Goal: Task Accomplishment & Management: Manage account settings

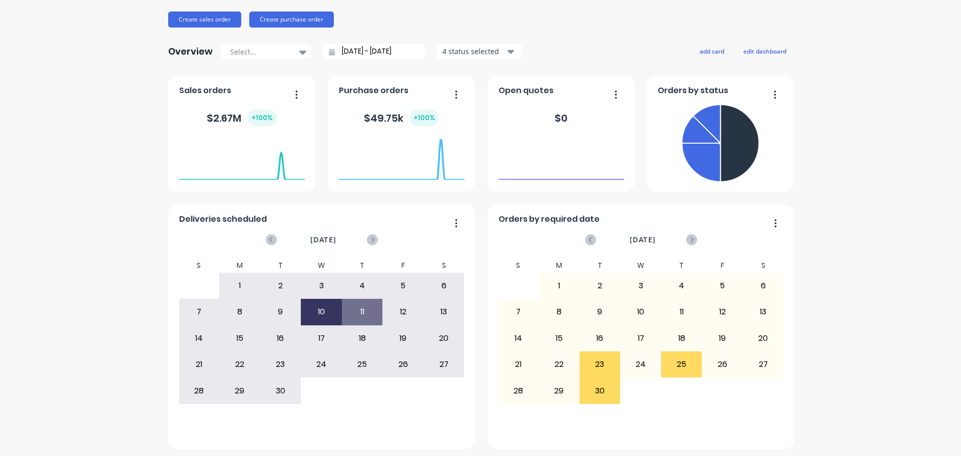
scroll to position [117, 0]
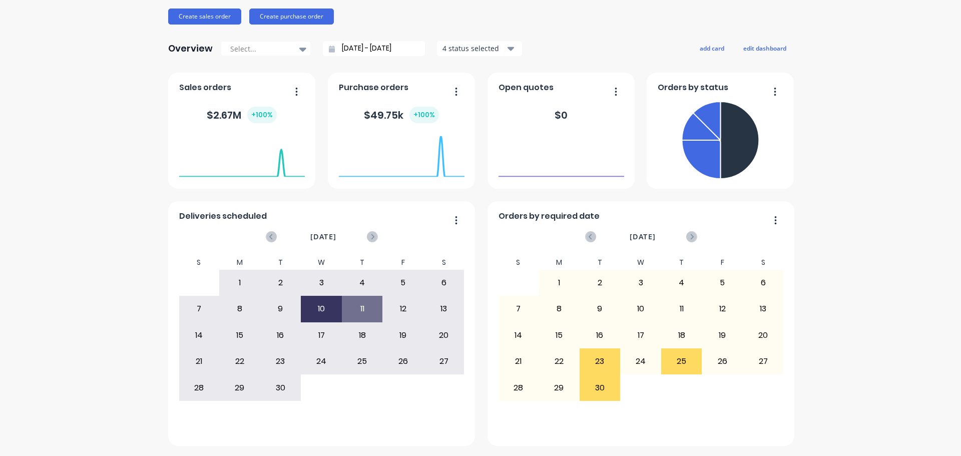
click at [604, 355] on div "23" at bounding box center [600, 361] width 40 height 25
click at [594, 388] on div "30" at bounding box center [600, 387] width 40 height 25
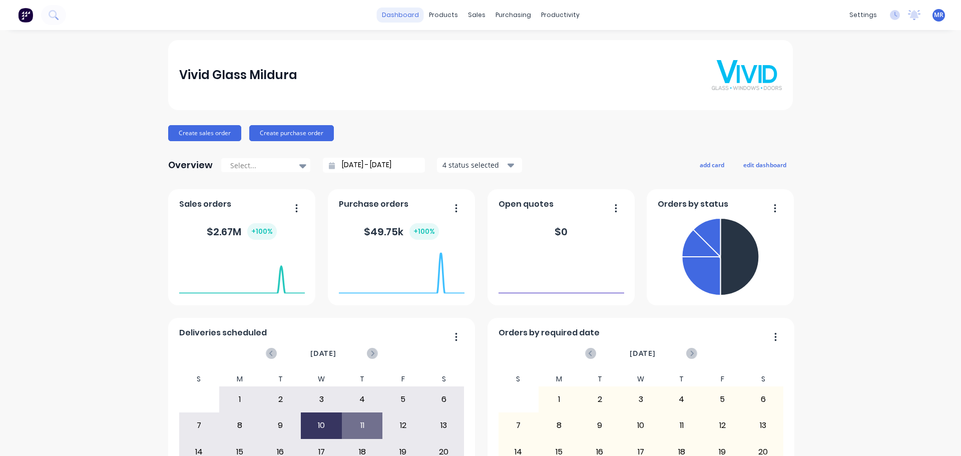
click at [404, 15] on link "dashboard" at bounding box center [400, 15] width 47 height 15
click at [516, 47] on div "Purchase Orders" at bounding box center [541, 48] width 53 height 9
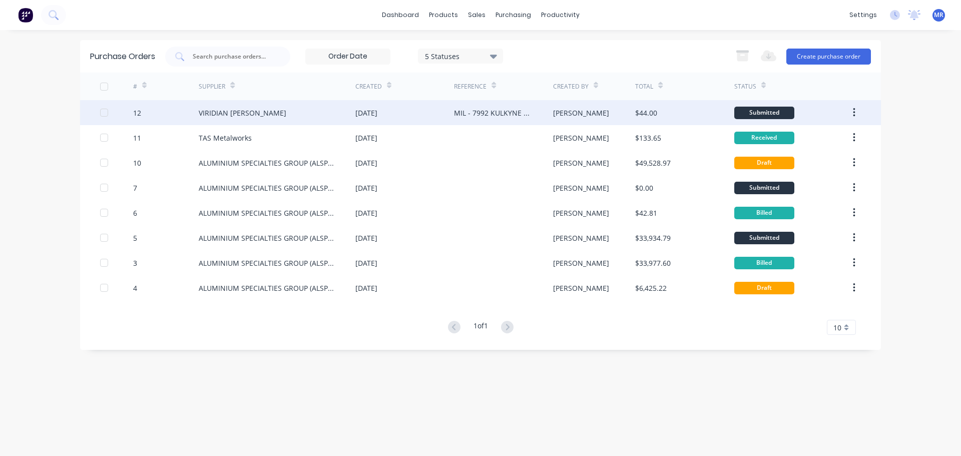
click at [375, 109] on div "[DATE]" at bounding box center [366, 113] width 22 height 11
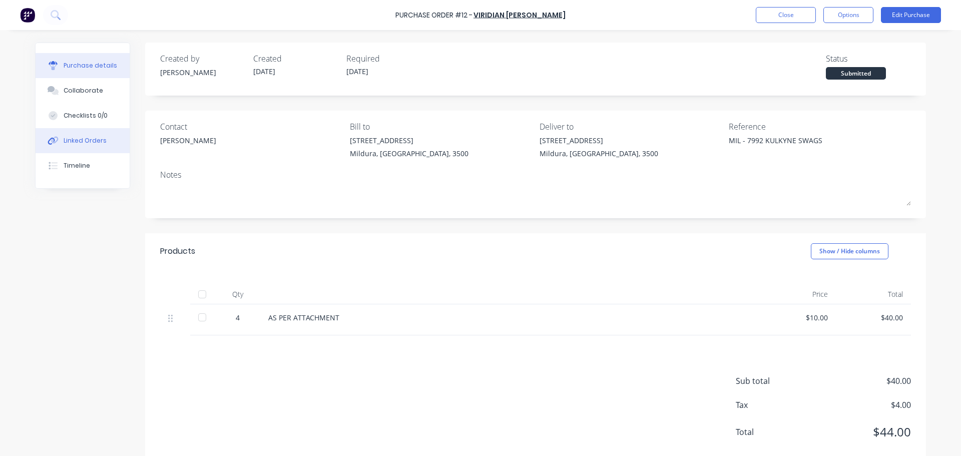
click at [79, 140] on div "Linked Orders" at bounding box center [85, 140] width 43 height 9
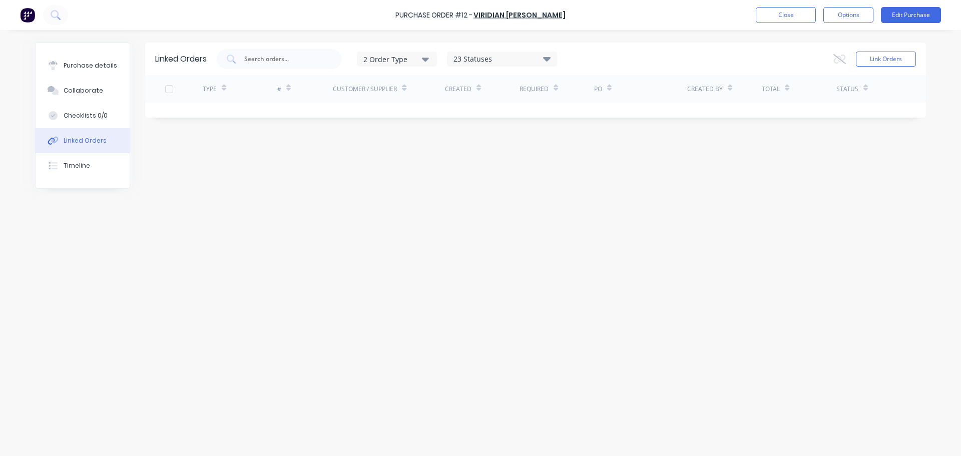
click at [545, 59] on div "23 Statuses" at bounding box center [502, 59] width 109 height 11
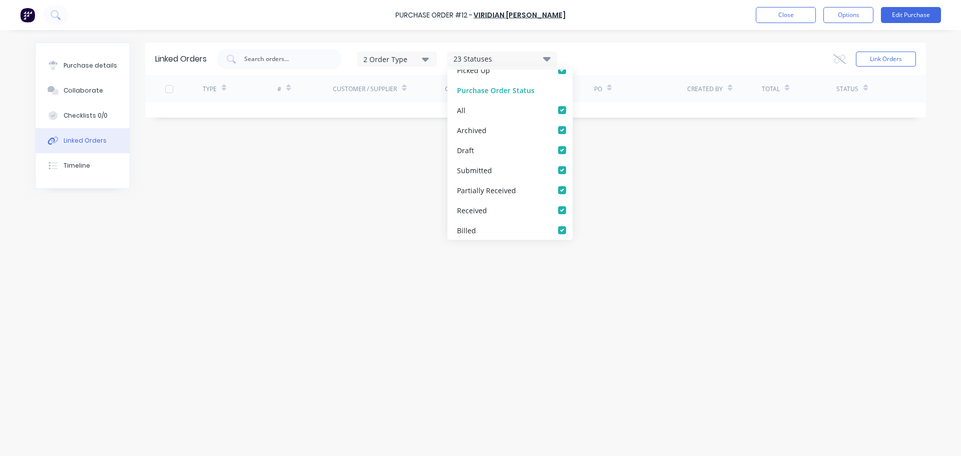
scroll to position [370, 0]
click at [732, 159] on div "Linked Orders 2 Order Type 23 Statuses Sales Order Status All Archived Draft Qu…" at bounding box center [480, 241] width 891 height 396
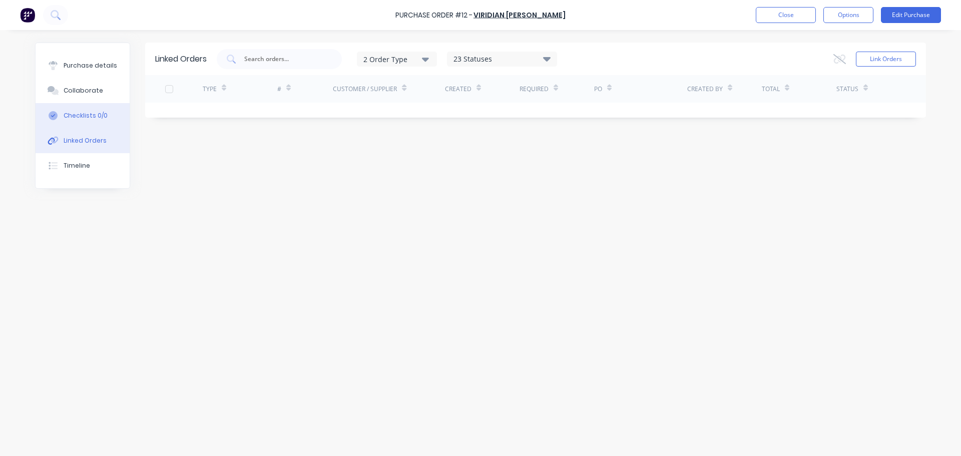
click at [93, 114] on div "Checklists 0/0" at bounding box center [86, 115] width 44 height 9
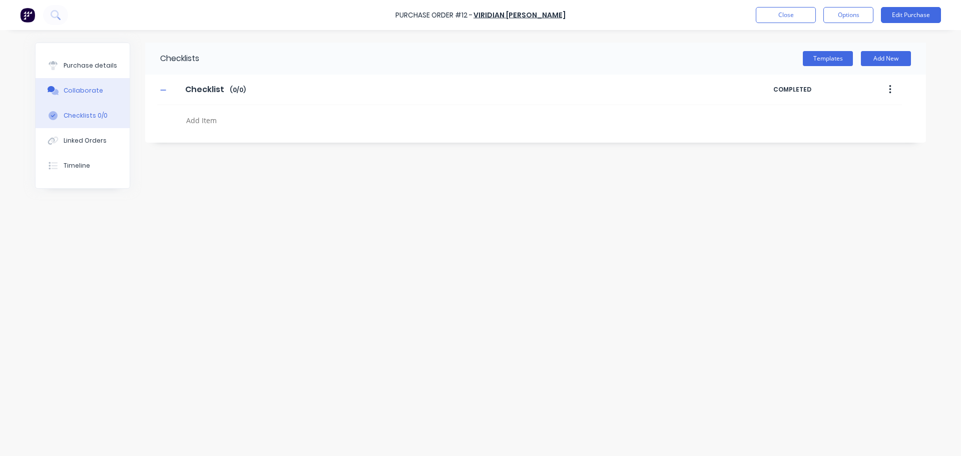
click at [83, 95] on button "Collaborate" at bounding box center [83, 90] width 94 height 25
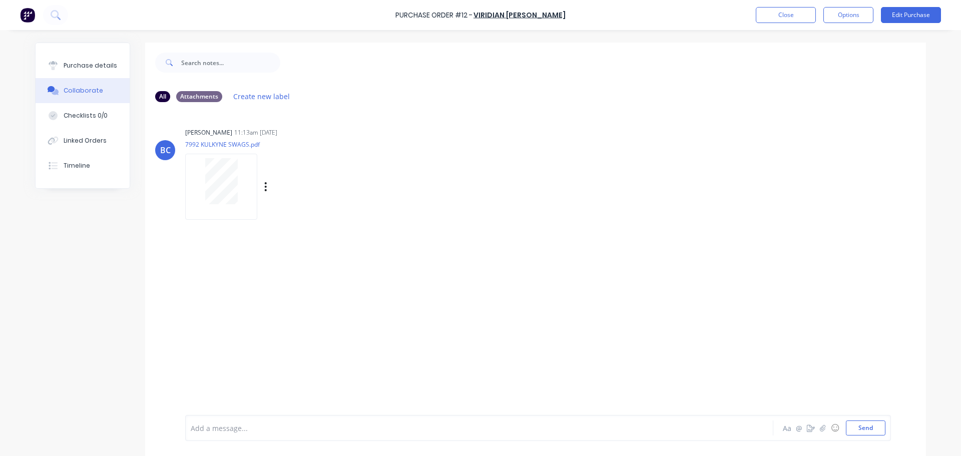
click at [235, 145] on p "7992 KULKYNE SWAGS.pdf" at bounding box center [277, 144] width 184 height 9
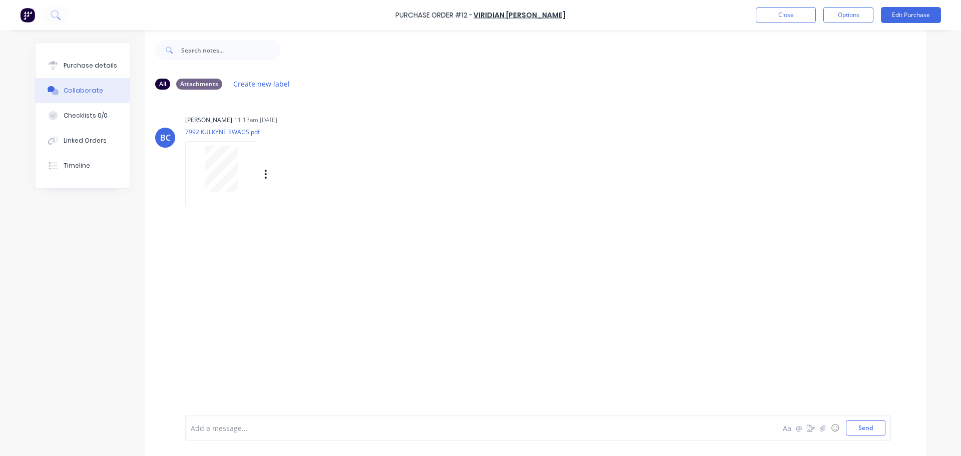
scroll to position [25, 0]
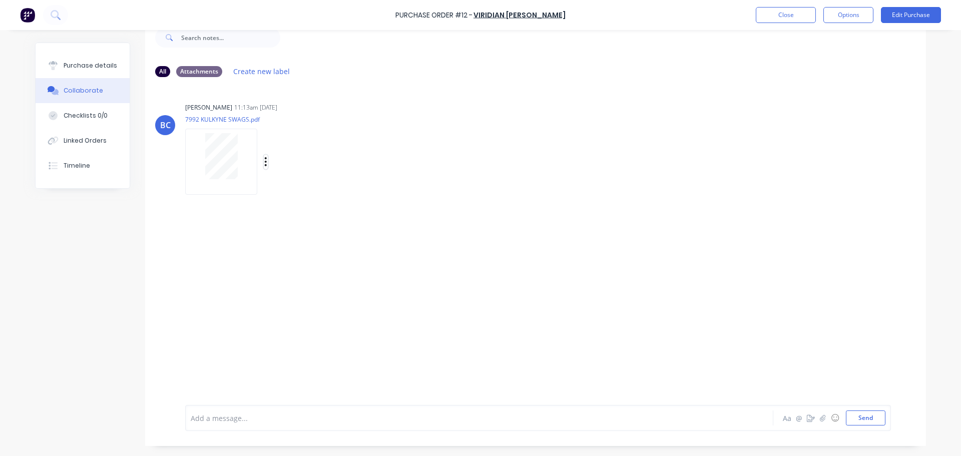
click at [264, 162] on button "button" at bounding box center [266, 162] width 4 height 15
click at [323, 121] on p "7992 KULKYNE SWAGS.pdf" at bounding box center [277, 119] width 184 height 9
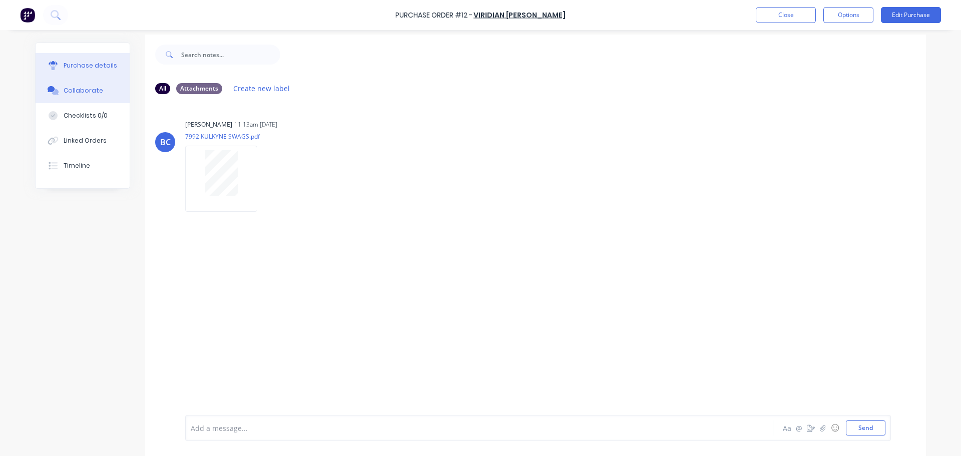
scroll to position [0, 0]
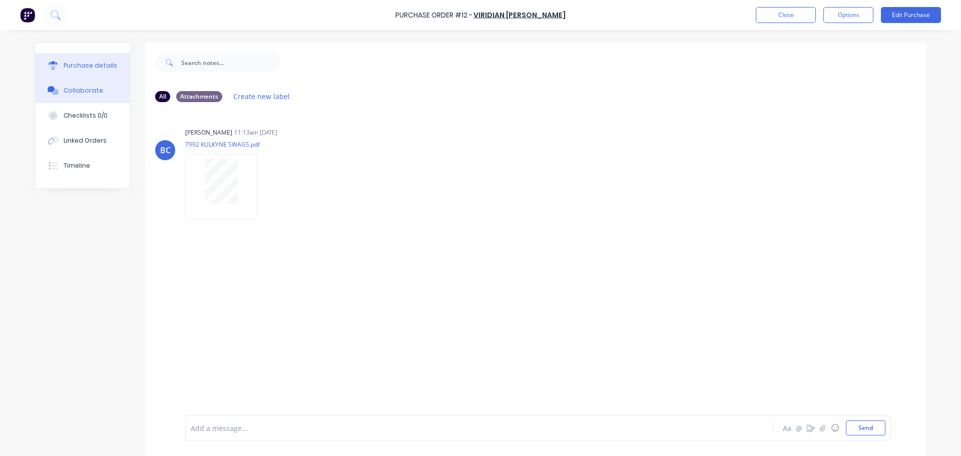
click at [94, 64] on div "Purchase details" at bounding box center [91, 65] width 54 height 9
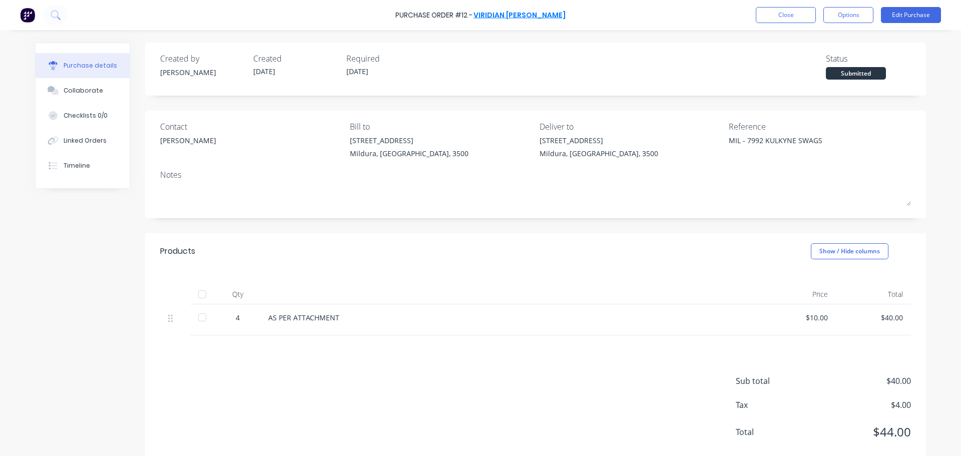
click at [527, 14] on link "VIRIDIAN [PERSON_NAME]" at bounding box center [520, 15] width 92 height 10
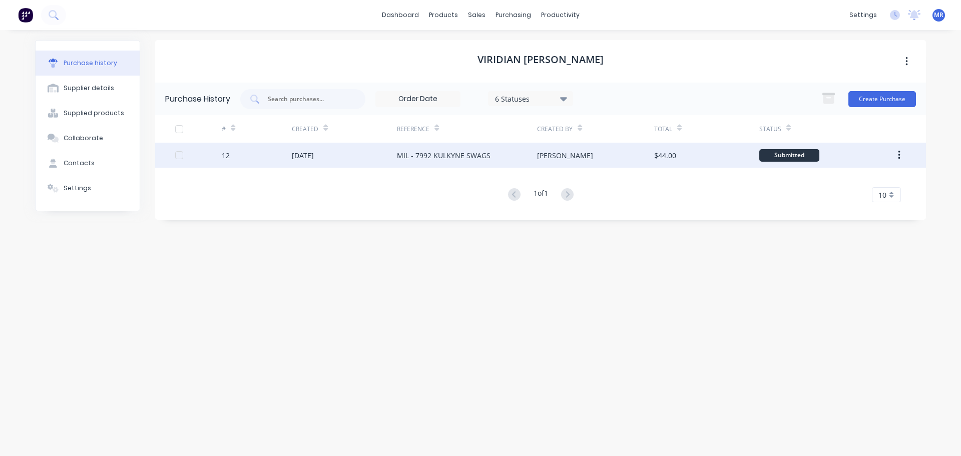
click at [314, 156] on div "[DATE]" at bounding box center [303, 155] width 22 height 11
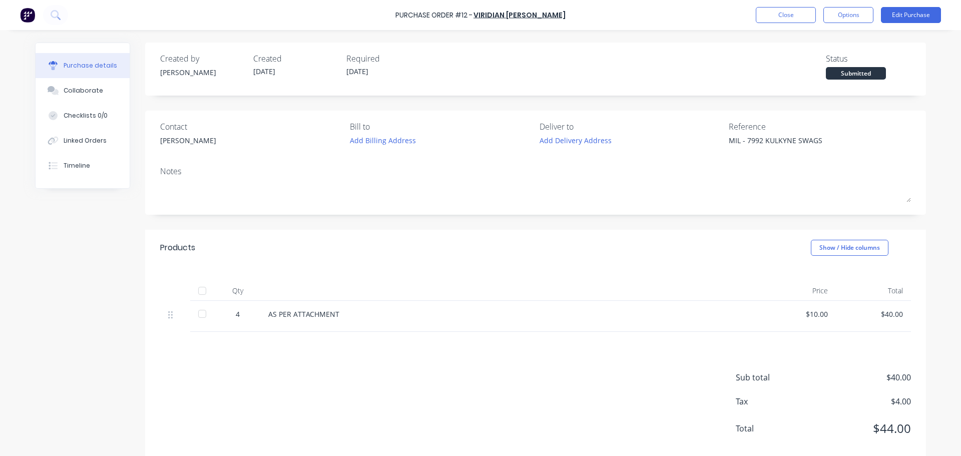
type textarea "x"
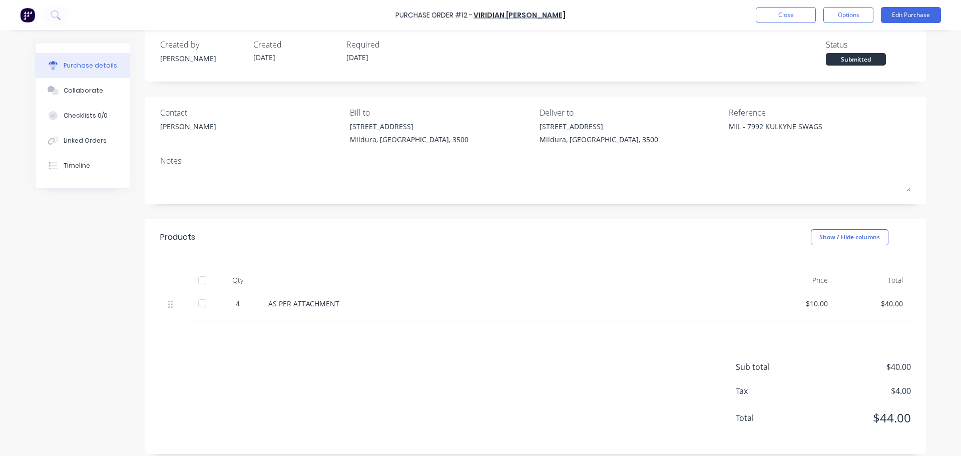
scroll to position [22, 0]
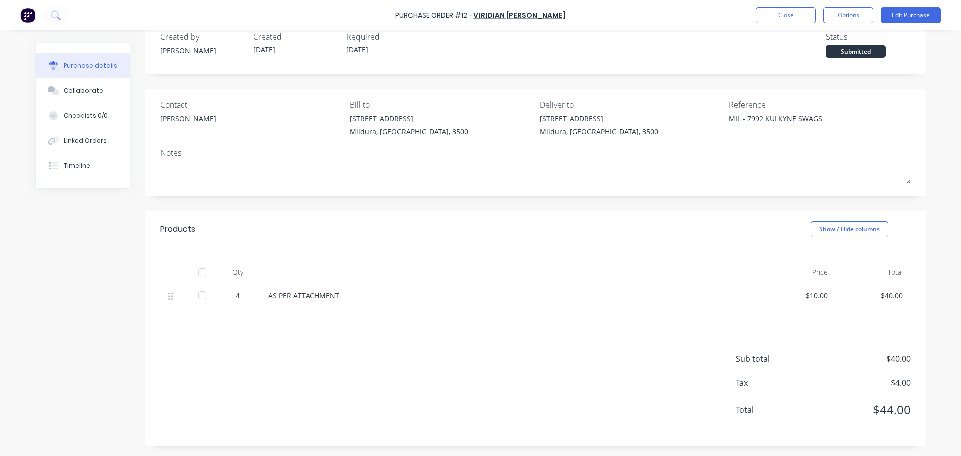
click at [310, 298] on div "AS PER ATTACHMENT" at bounding box center [510, 295] width 485 height 11
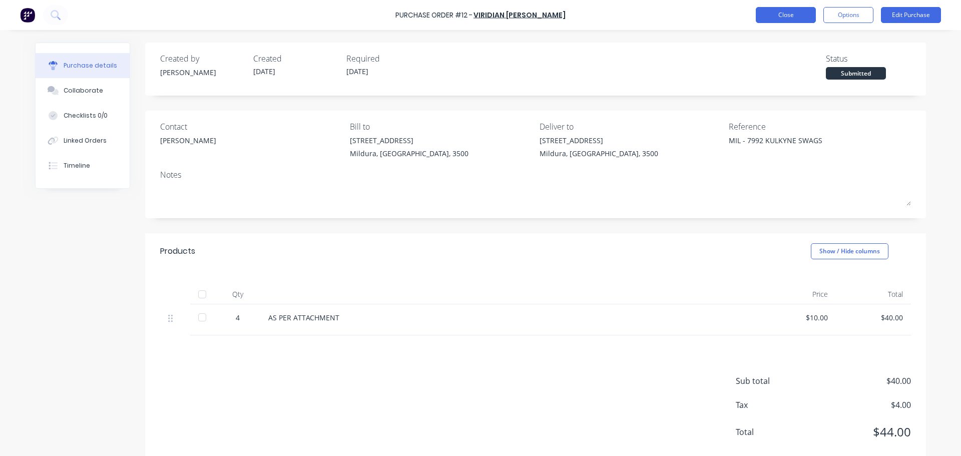
click at [782, 13] on button "Close" at bounding box center [786, 15] width 60 height 16
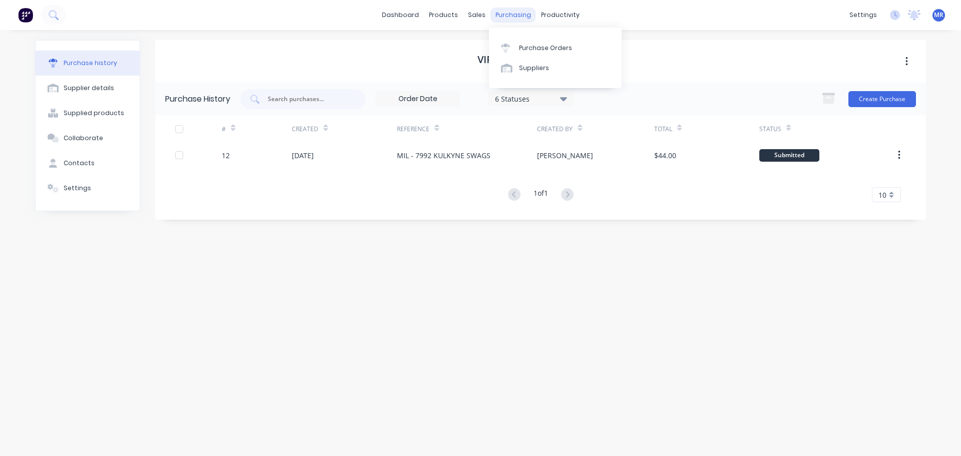
click at [509, 14] on div "purchasing" at bounding box center [514, 15] width 46 height 15
click at [531, 49] on div "Purchase Orders" at bounding box center [545, 48] width 53 height 9
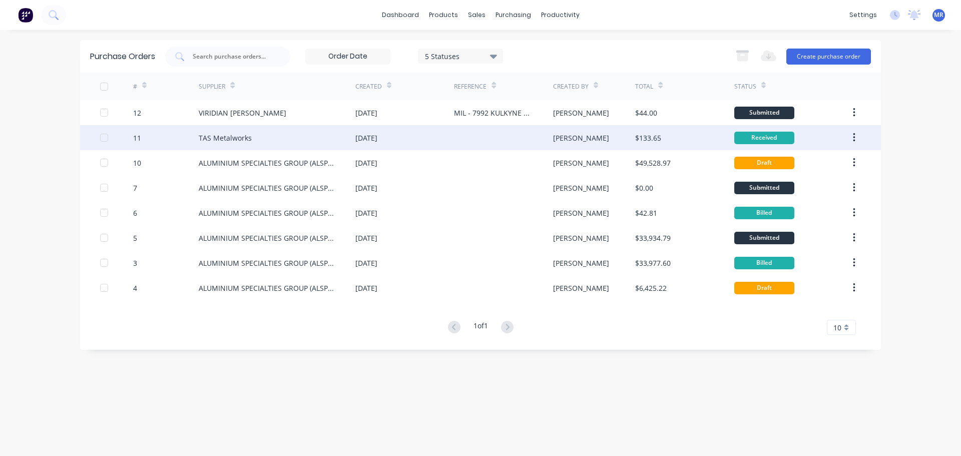
click at [853, 137] on icon "button" at bounding box center [854, 137] width 3 height 11
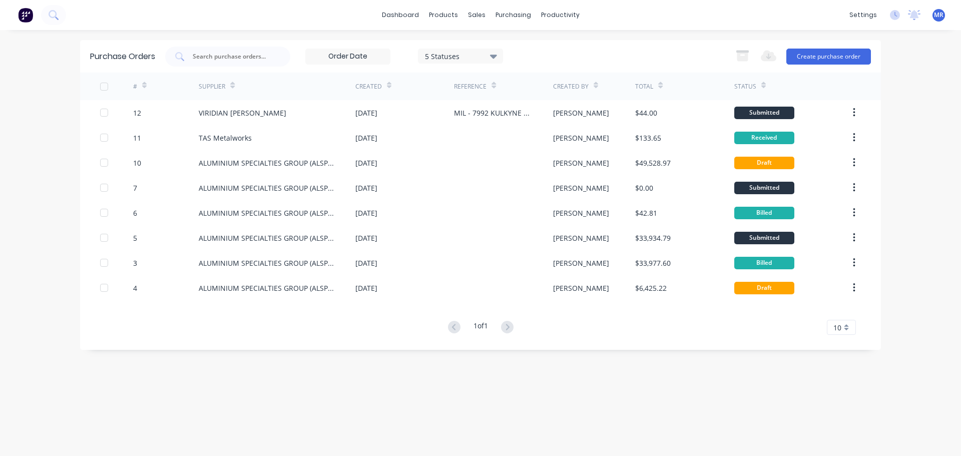
click at [916, 80] on div "dashboard products sales purchasing productivity dashboard products Product Cat…" at bounding box center [480, 228] width 961 height 456
click at [807, 55] on button "Create purchase order" at bounding box center [828, 57] width 85 height 16
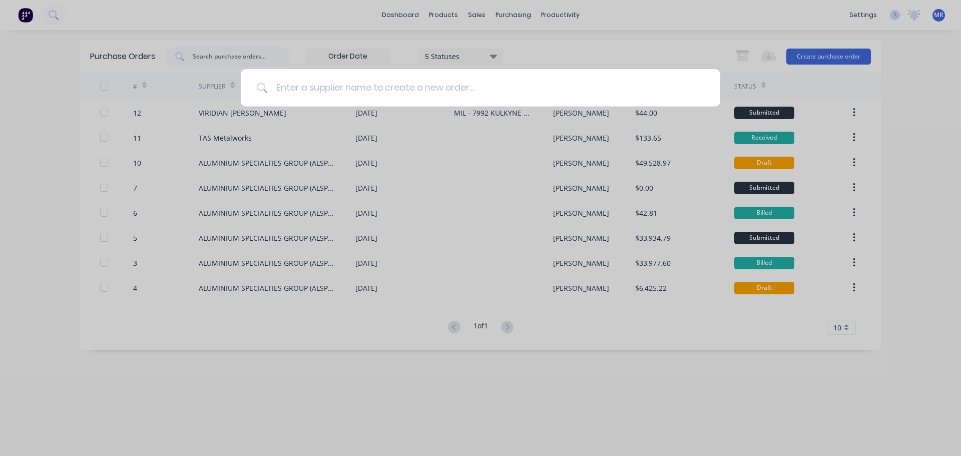
click at [336, 87] on input at bounding box center [486, 88] width 436 height 38
click at [905, 101] on div at bounding box center [480, 228] width 961 height 456
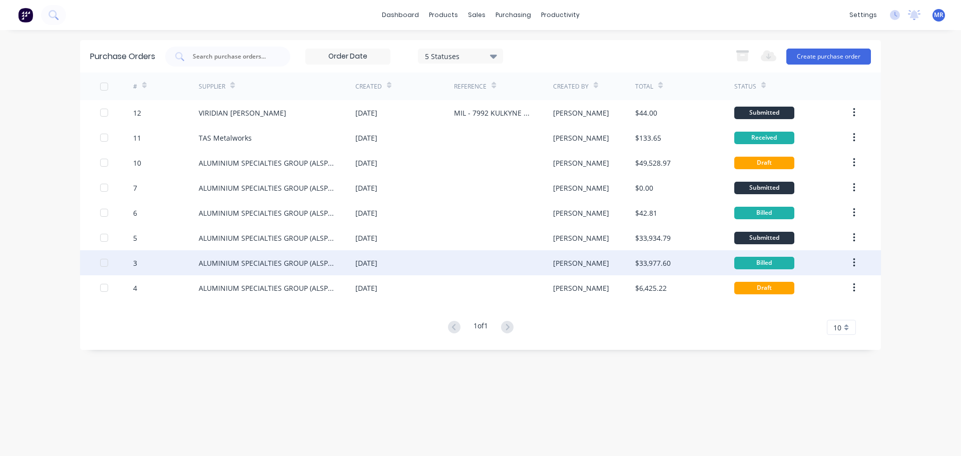
click at [248, 260] on div "ALUMINIUM SPECIALTIES GROUP (ALSPEC)" at bounding box center [267, 263] width 137 height 11
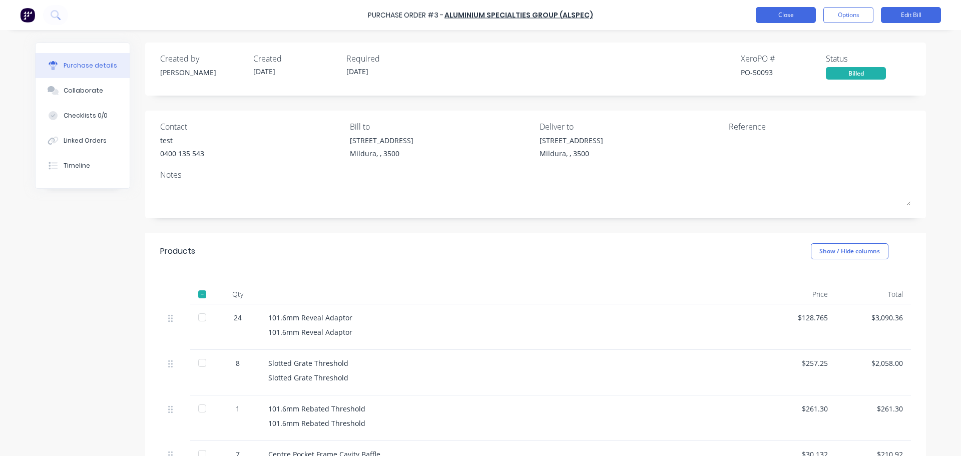
click at [786, 17] on button "Close" at bounding box center [786, 15] width 60 height 16
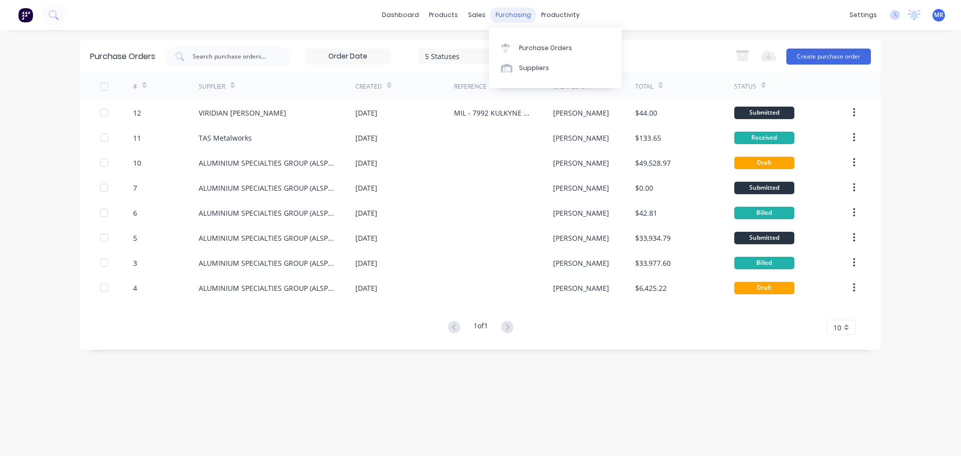
click at [501, 14] on div "purchasing" at bounding box center [514, 15] width 46 height 15
click at [569, 46] on div "Workflow" at bounding box center [578, 48] width 30 height 9
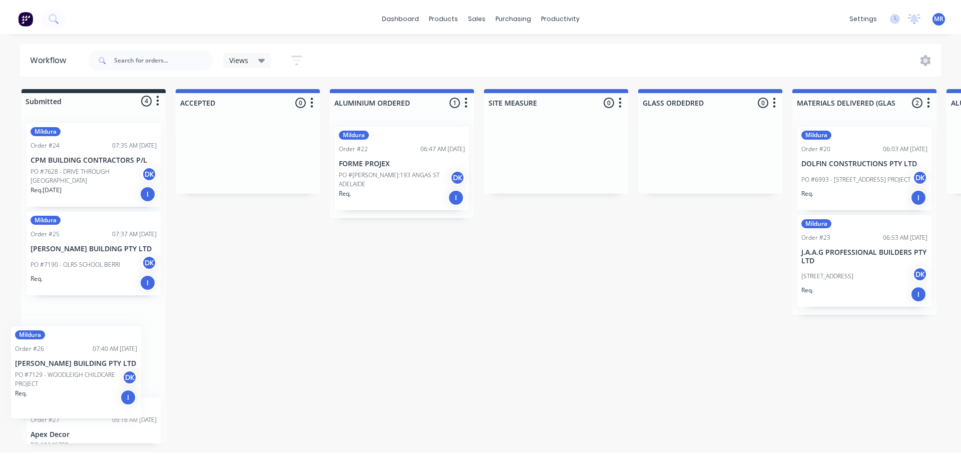
scroll to position [1, 0]
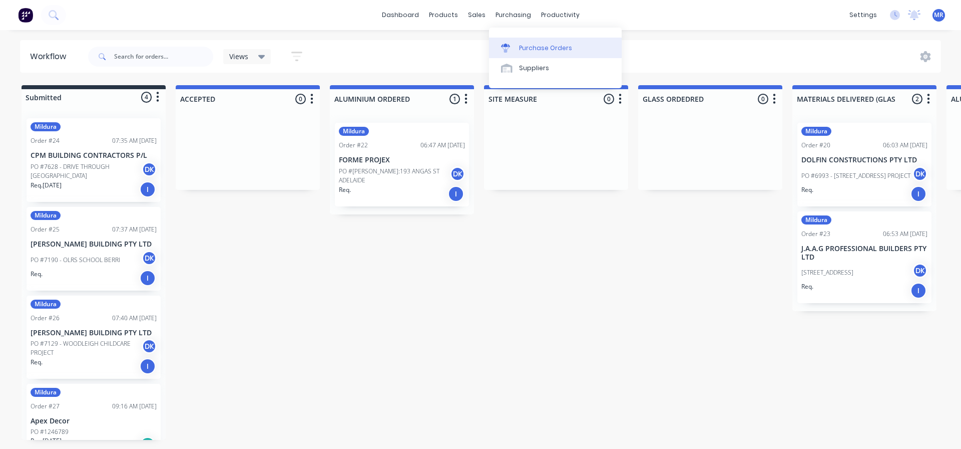
click at [538, 44] on div "Purchase Orders" at bounding box center [545, 48] width 53 height 9
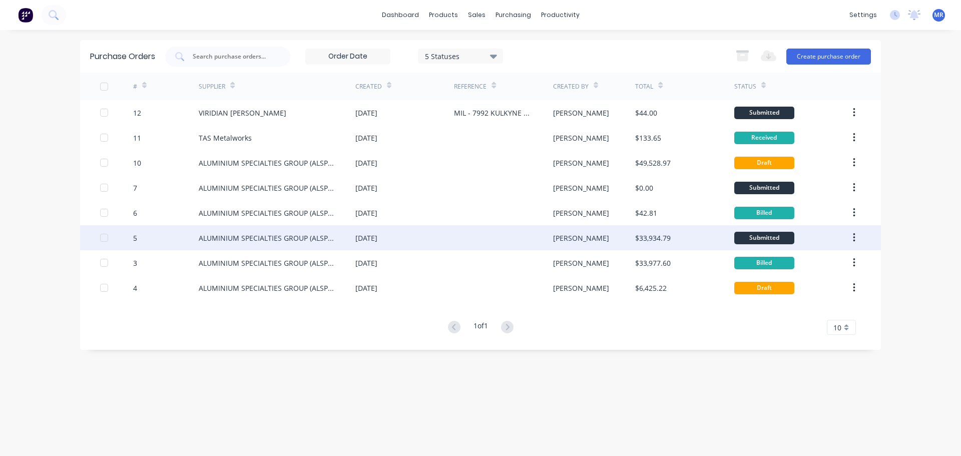
click at [240, 233] on div "ALUMINIUM SPECIALTIES GROUP (ALSPEC)" at bounding box center [267, 238] width 137 height 11
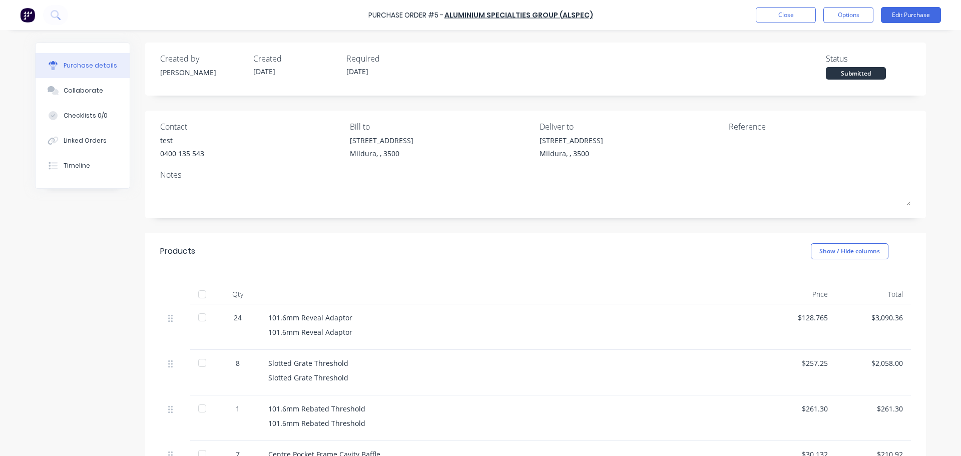
click at [327, 321] on div "101.6mm Reveal Adaptor" at bounding box center [510, 317] width 485 height 11
click at [470, 14] on link "ALUMINIUM SPECIALTIES GROUP (ALSPEC)" at bounding box center [519, 15] width 149 height 10
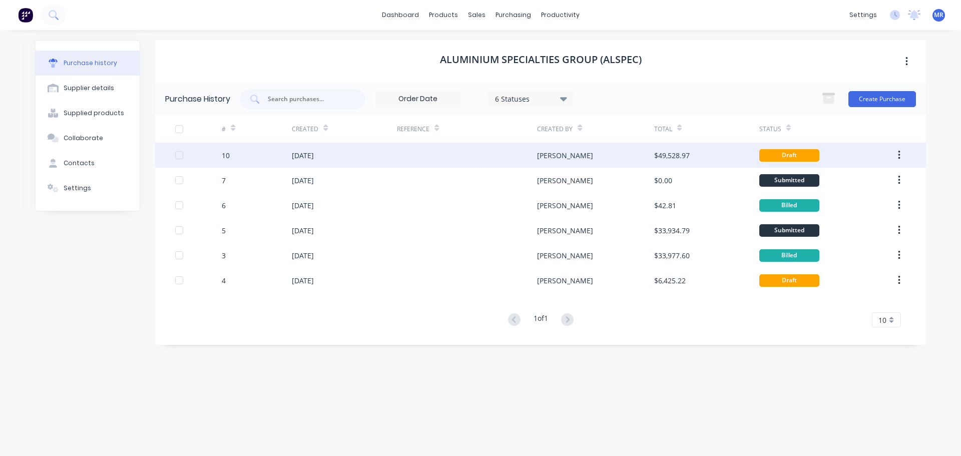
click at [544, 153] on div "[PERSON_NAME]" at bounding box center [565, 155] width 56 height 11
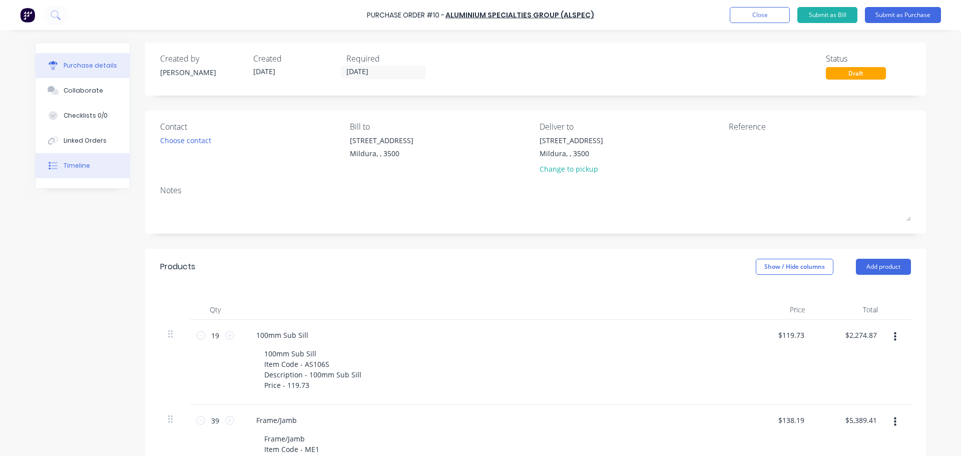
click at [71, 164] on div "Timeline" at bounding box center [77, 165] width 27 height 9
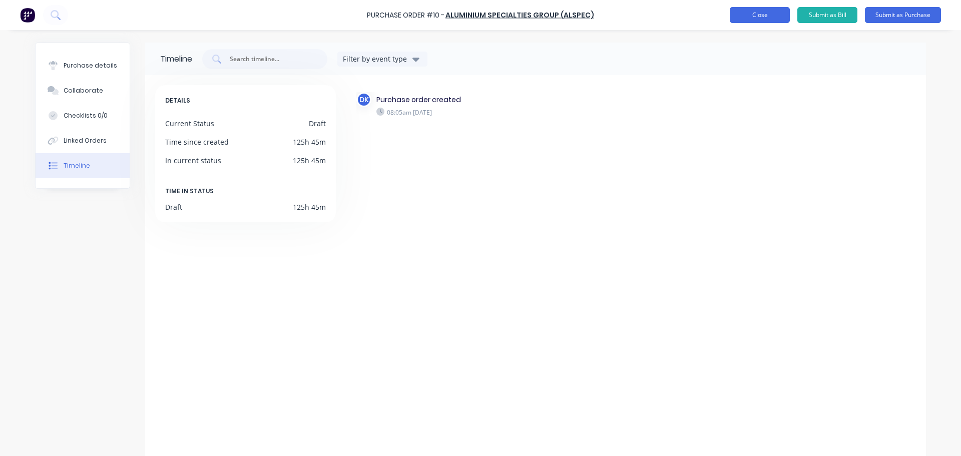
click at [750, 15] on button "Close" at bounding box center [760, 15] width 60 height 16
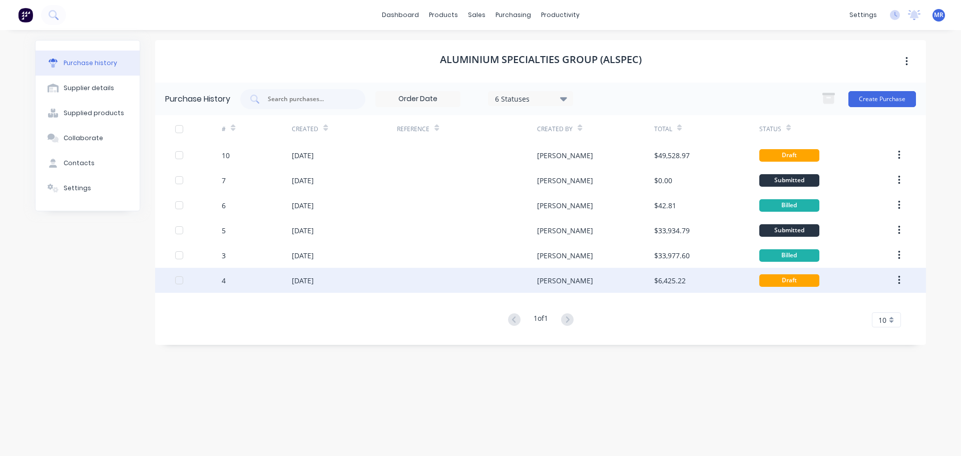
click at [901, 280] on button "button" at bounding box center [900, 280] width 24 height 18
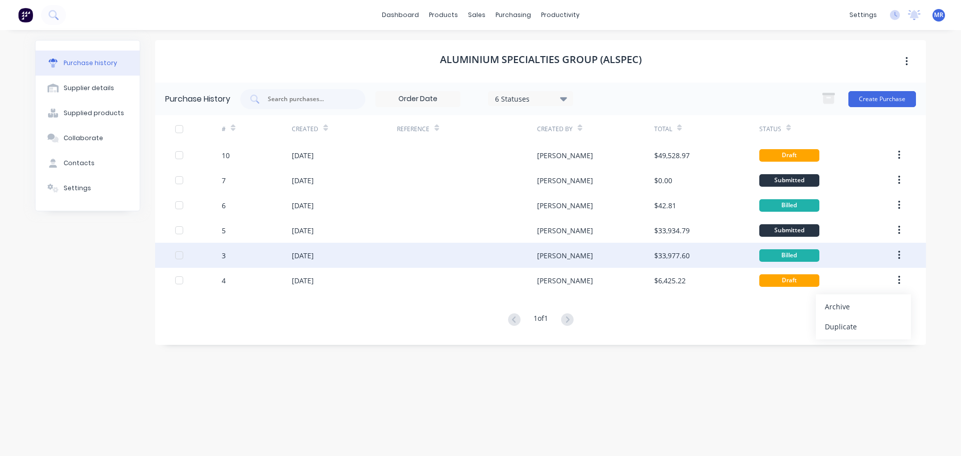
click at [897, 255] on button "button" at bounding box center [900, 255] width 24 height 18
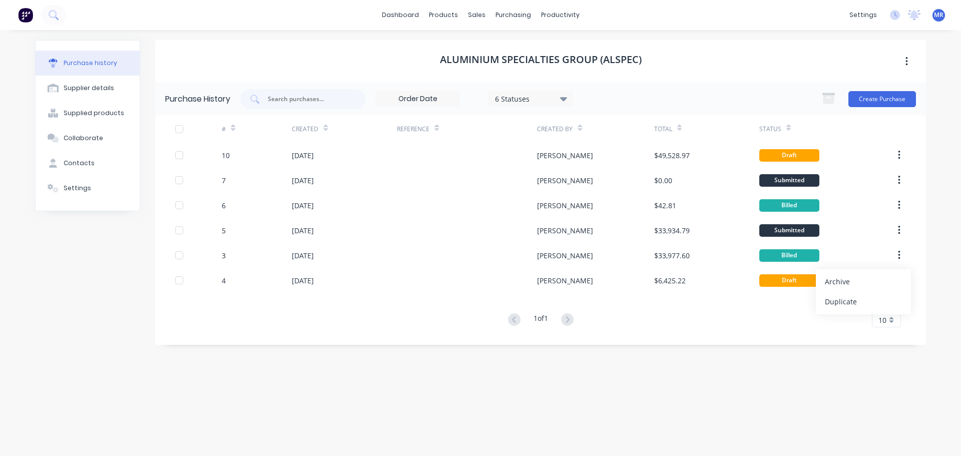
click at [715, 62] on div "ALUMINIUM SPECIALTIES GROUP (ALSPEC)" at bounding box center [540, 61] width 771 height 43
click at [93, 114] on div "Supplied products" at bounding box center [94, 113] width 61 height 9
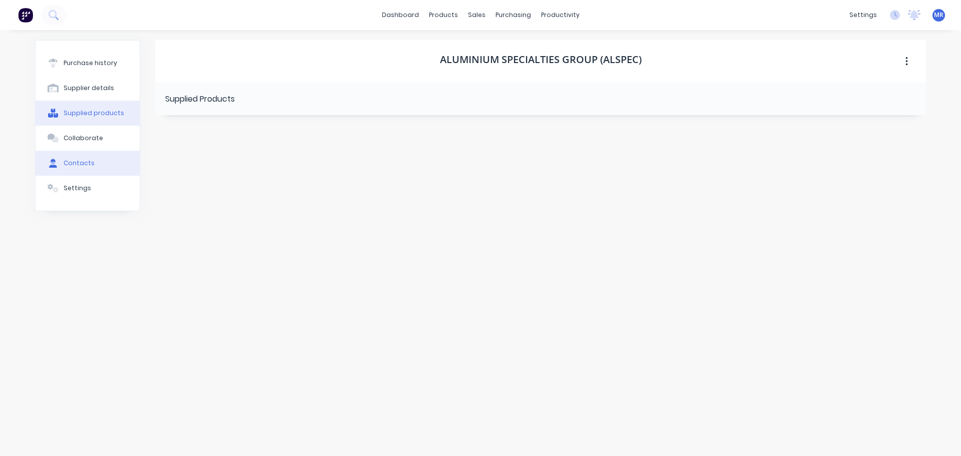
click at [82, 161] on div "Contacts" at bounding box center [79, 163] width 31 height 9
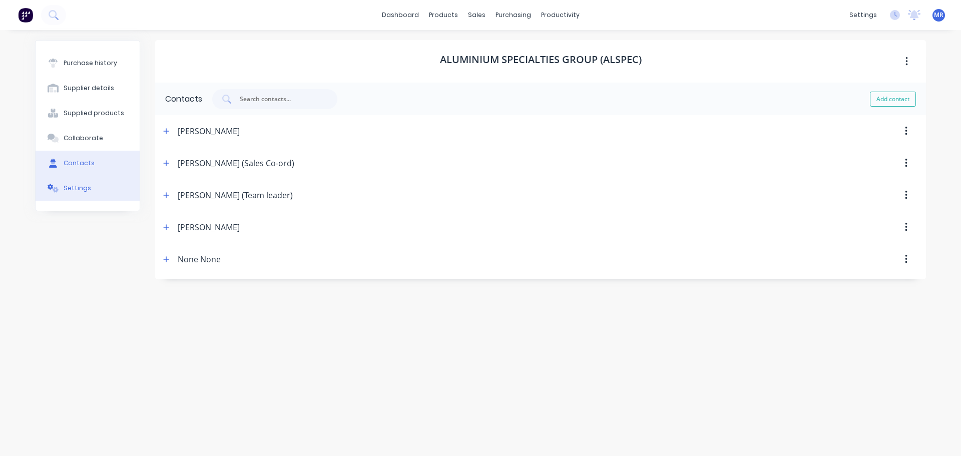
click at [70, 188] on div "Settings" at bounding box center [78, 188] width 28 height 9
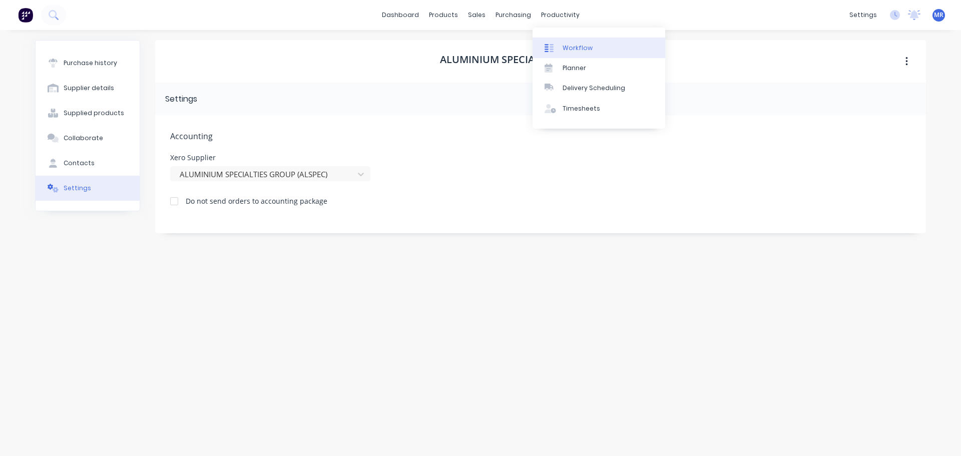
click at [565, 46] on div "Workflow" at bounding box center [578, 48] width 30 height 9
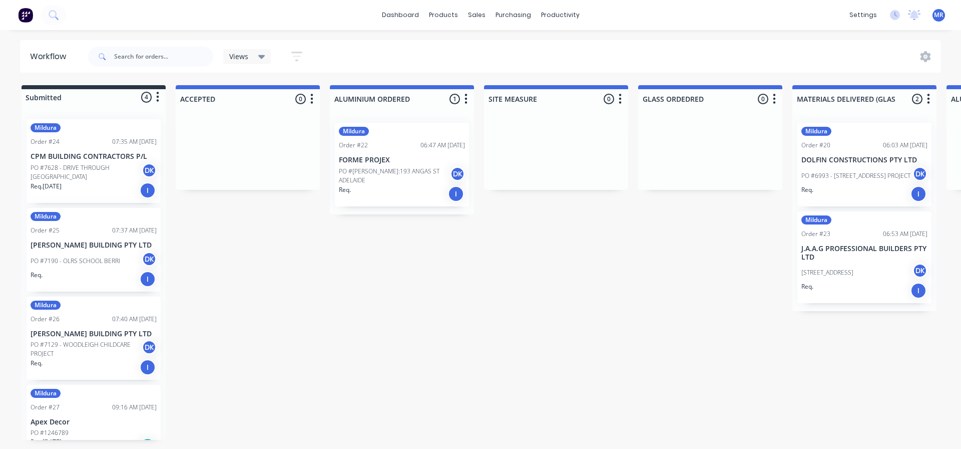
click at [405, 194] on div "Req. I" at bounding box center [402, 193] width 126 height 17
